Goal: Check status

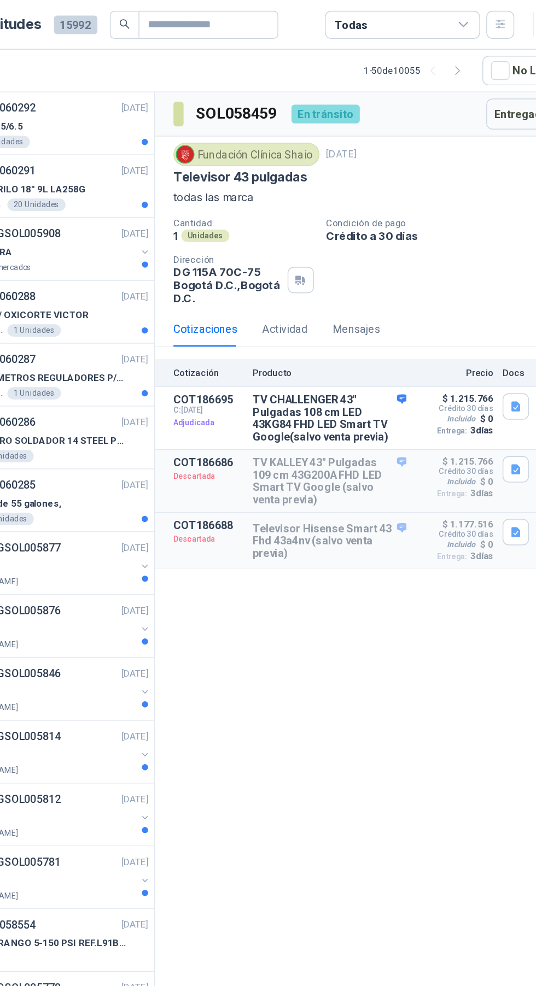
scroll to position [1221, 0]
